Goal: Transaction & Acquisition: Purchase product/service

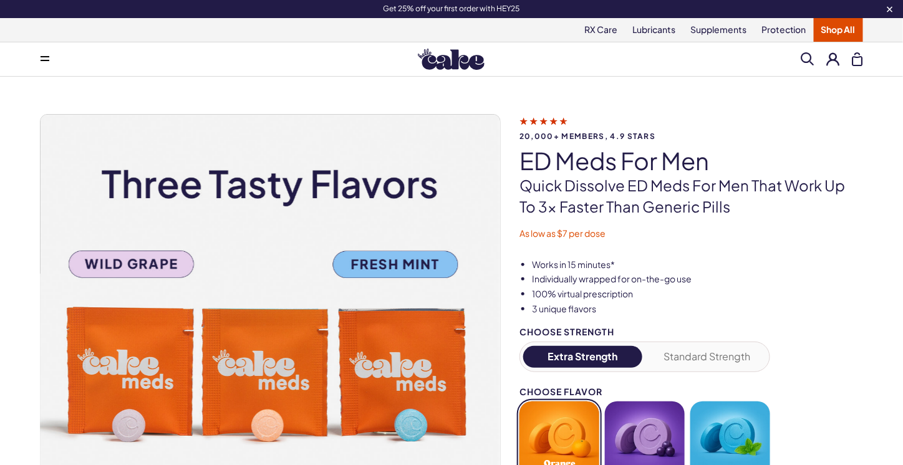
click at [438, 55] on img at bounding box center [451, 59] width 67 height 21
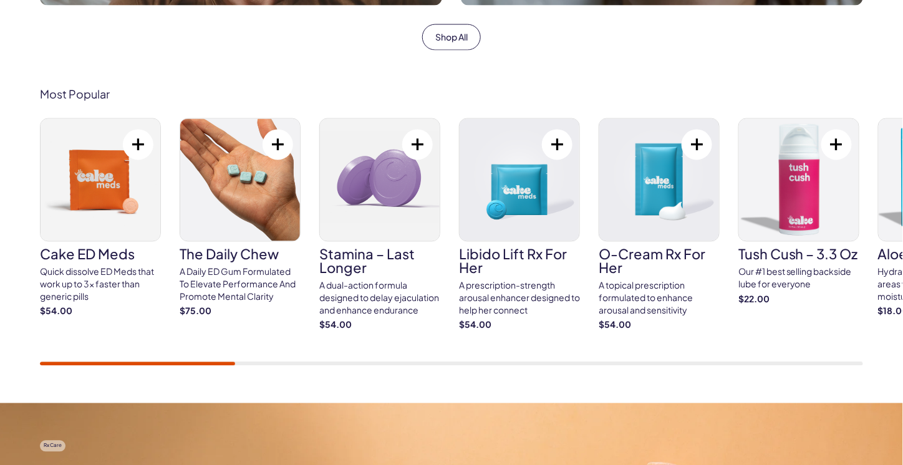
scroll to position [689, 0]
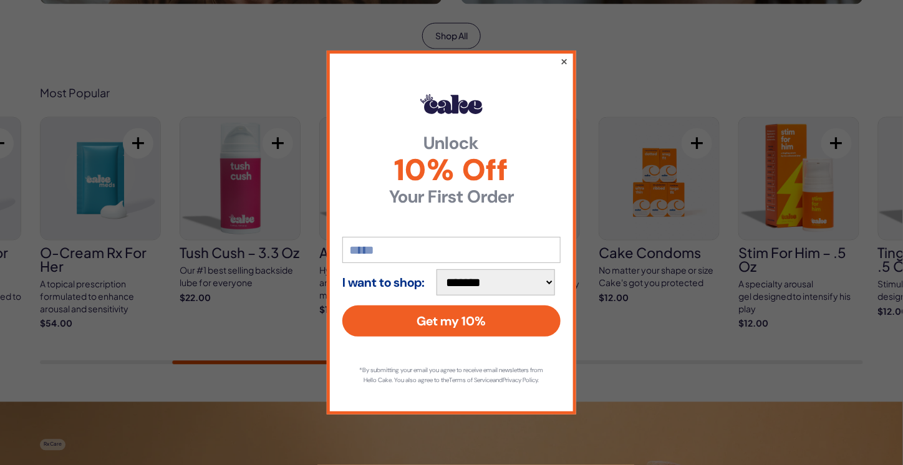
click at [568, 54] on button "×" at bounding box center [564, 61] width 8 height 15
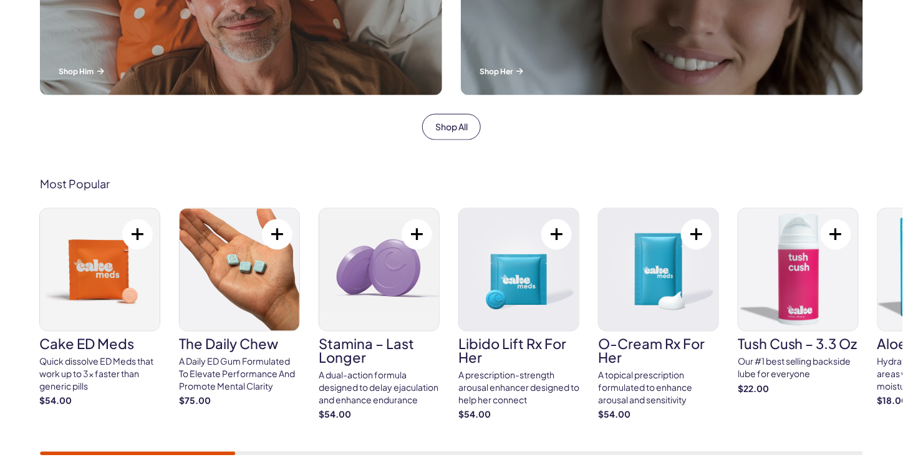
scroll to position [655, 0]
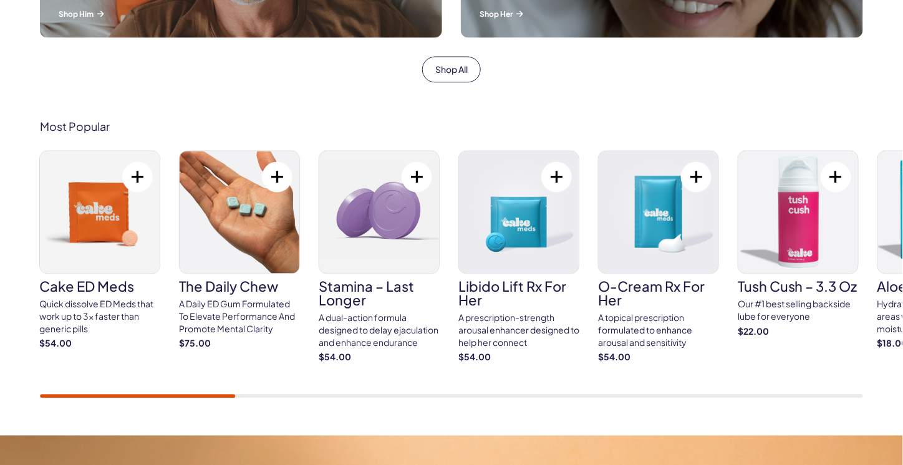
click at [78, 221] on img at bounding box center [100, 213] width 120 height 122
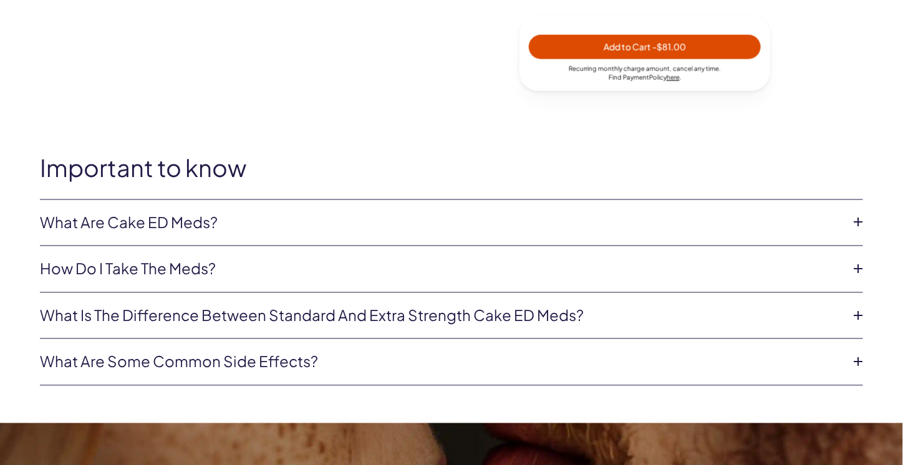
scroll to position [590, 0]
click at [353, 231] on link "What are Cake ED Meds?" at bounding box center [442, 223] width 804 height 21
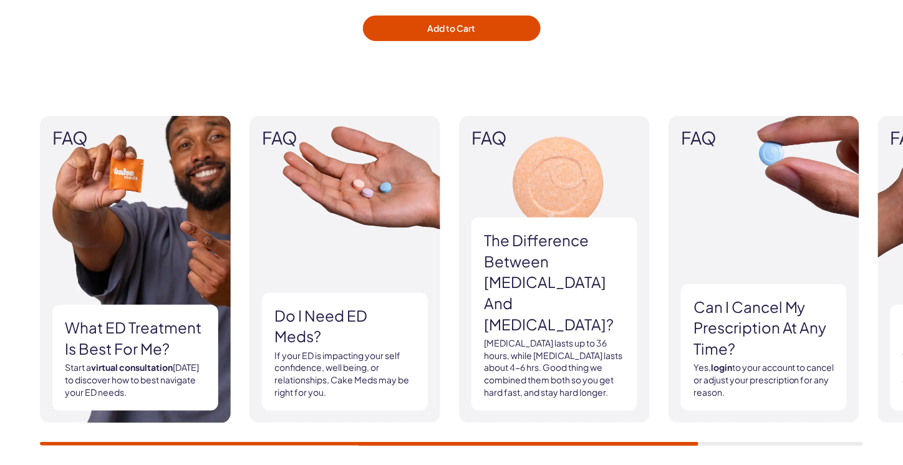
scroll to position [1822, 0]
